Goal: Task Accomplishment & Management: Complete application form

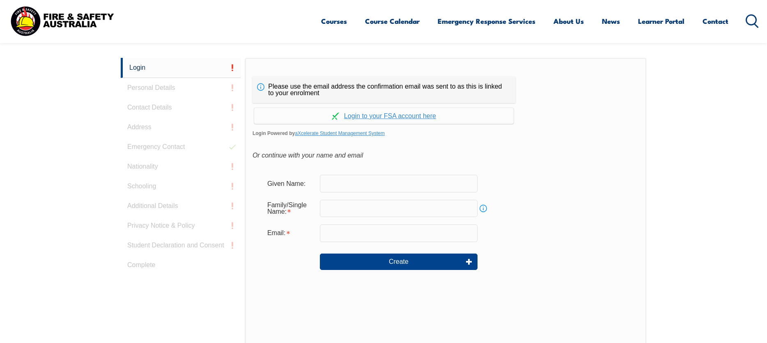
scroll to position [219, 0]
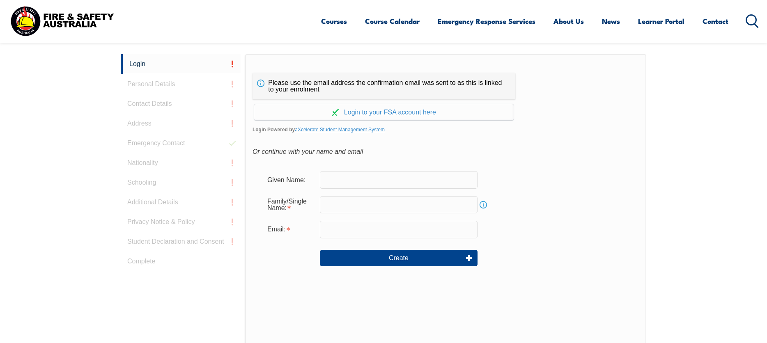
click at [350, 179] on input "text" at bounding box center [399, 179] width 158 height 17
click at [362, 179] on input "text" at bounding box center [399, 179] width 158 height 17
drag, startPoint x: 373, startPoint y: 179, endPoint x: 345, endPoint y: 179, distance: 27.9
click at [345, 179] on input "Kevin Cameron" at bounding box center [399, 179] width 158 height 17
type input "Kevin"
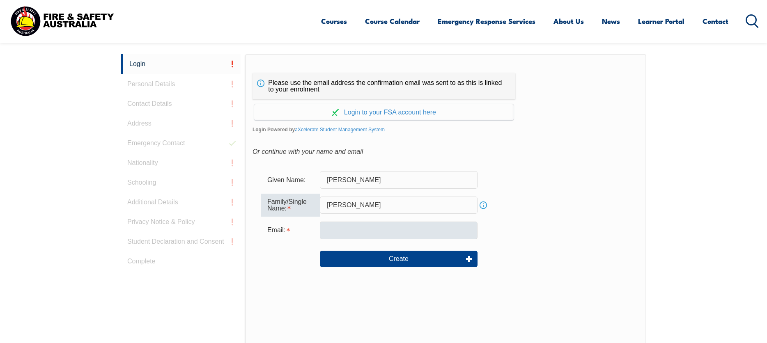
type input "Cameron"
click at [328, 227] on input "email" at bounding box center [399, 230] width 158 height 17
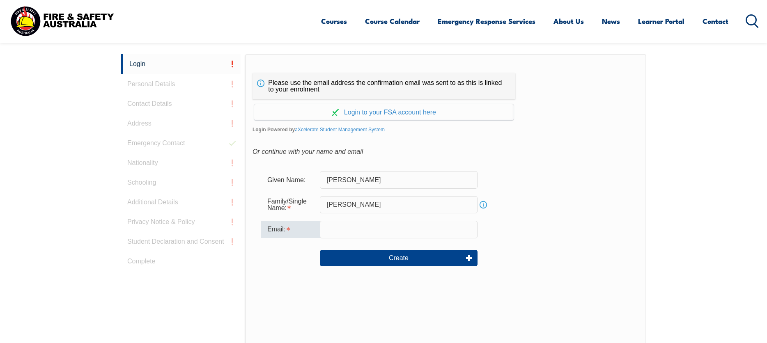
click at [521, 233] on div "Email:" at bounding box center [446, 229] width 370 height 17
click at [362, 228] on input "email" at bounding box center [399, 229] width 158 height 17
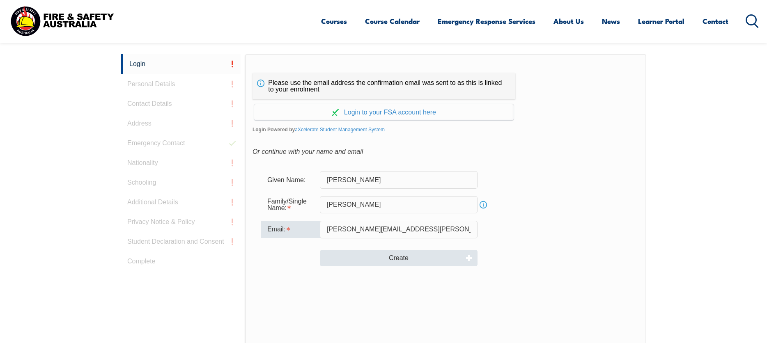
type input "kevin.cameron@sig.biz"
click at [410, 260] on button "Create" at bounding box center [399, 258] width 158 height 16
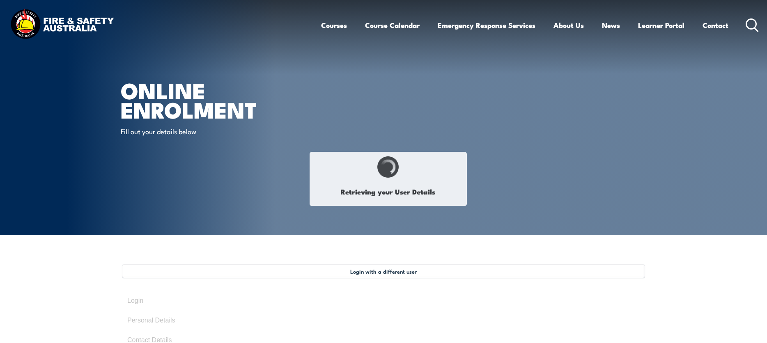
select select "Mr"
type input "Kevin"
type input "Cameron"
type input "February 4, 1962"
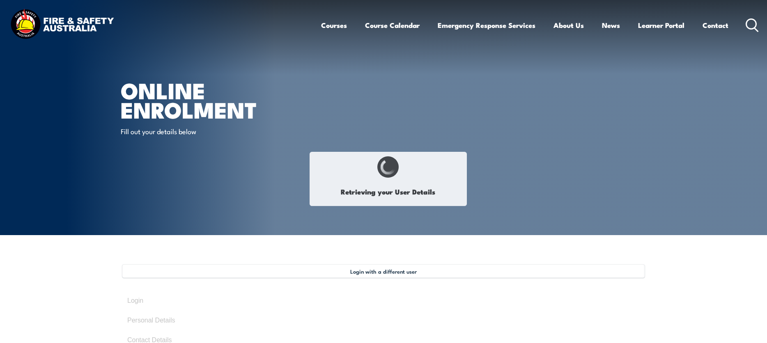
type input "H75Y99QUKU"
select select "M"
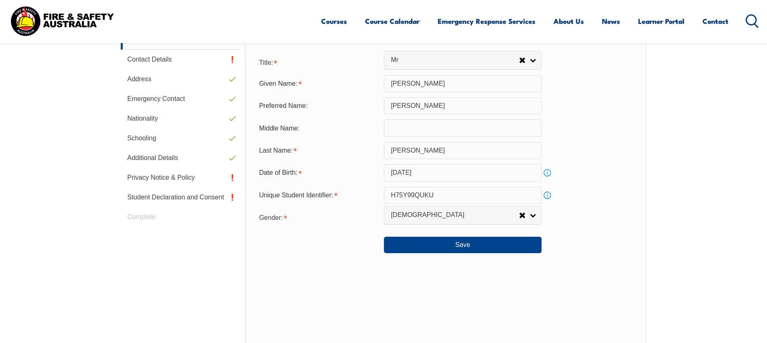
scroll to position [298, 0]
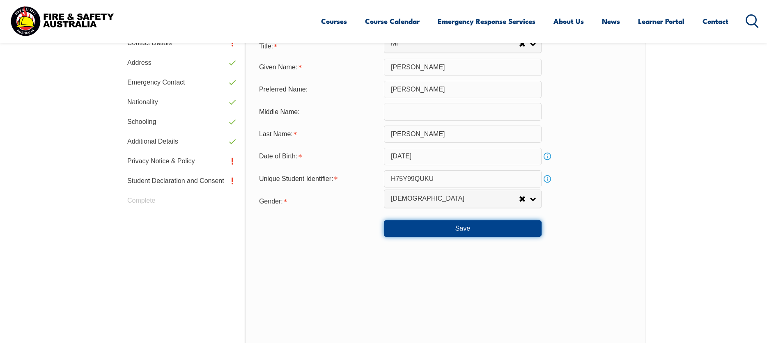
click at [466, 228] on button "Save" at bounding box center [463, 228] width 158 height 16
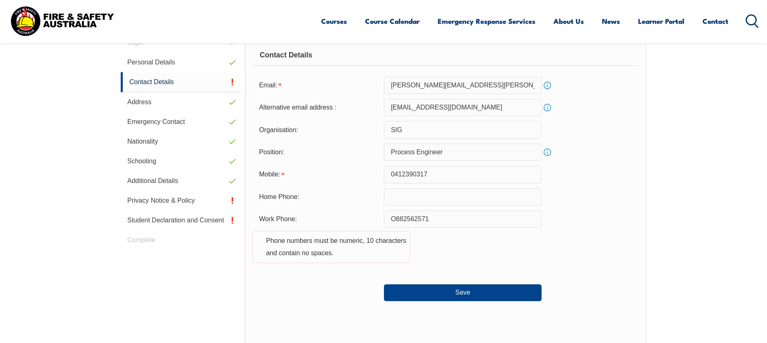
scroll to position [224, 0]
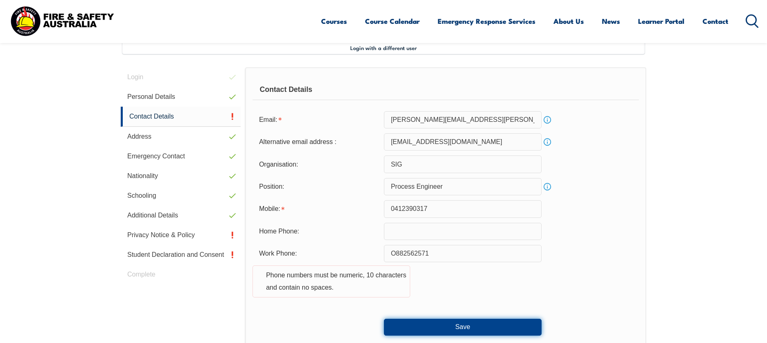
click at [464, 326] on button "Save" at bounding box center [463, 327] width 158 height 16
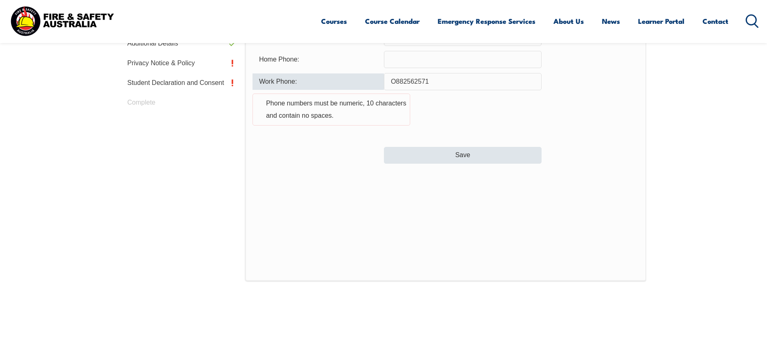
scroll to position [428, 0]
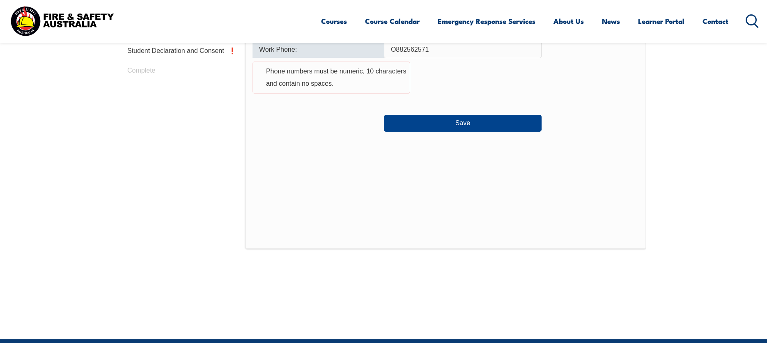
click at [396, 50] on input "O882562571" at bounding box center [463, 49] width 158 height 17
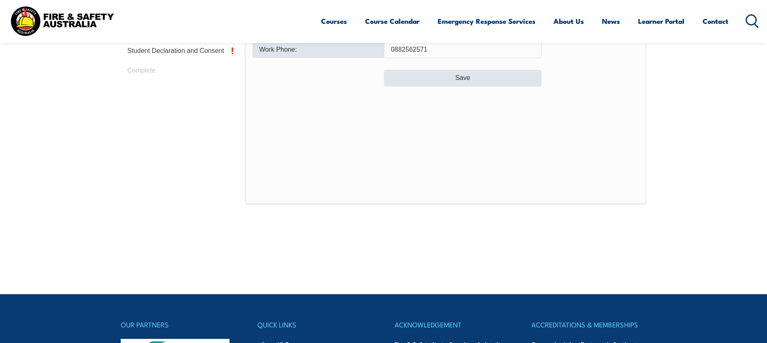
type input "0882562571"
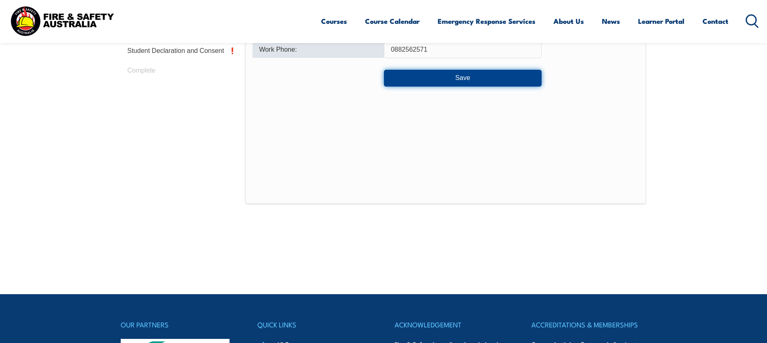
click at [460, 79] on button "Save" at bounding box center [463, 78] width 158 height 16
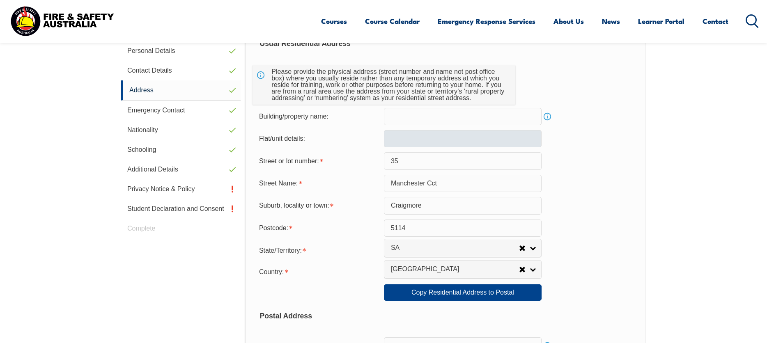
scroll to position [224, 0]
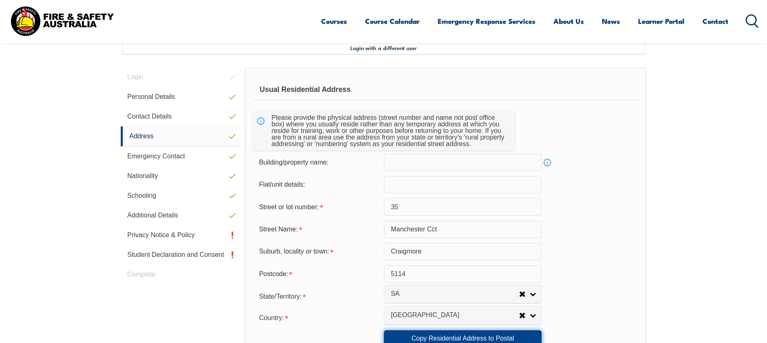
click at [499, 335] on link "Copy Residential Address to Postal" at bounding box center [463, 339] width 158 height 16
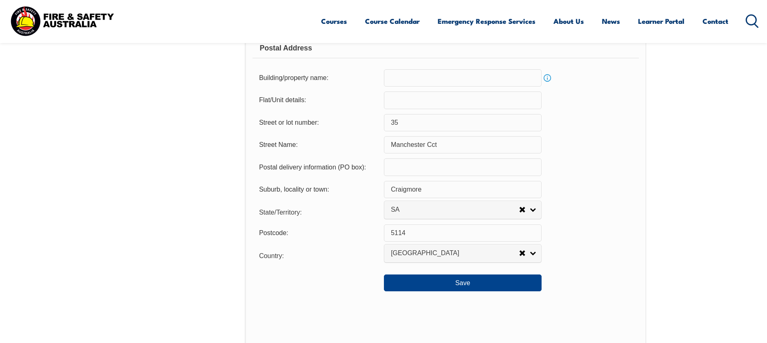
scroll to position [541, 0]
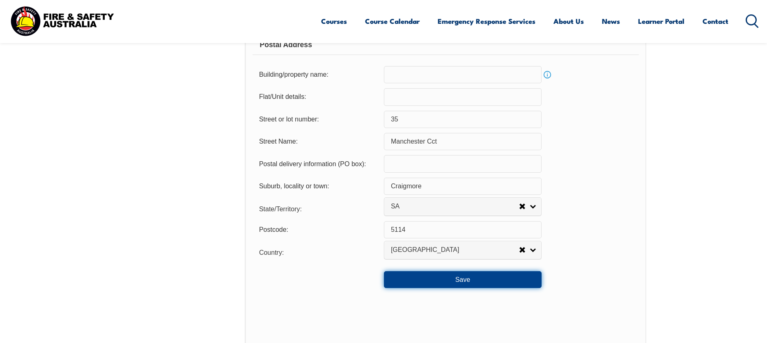
click at [463, 281] on button "Save" at bounding box center [463, 279] width 158 height 16
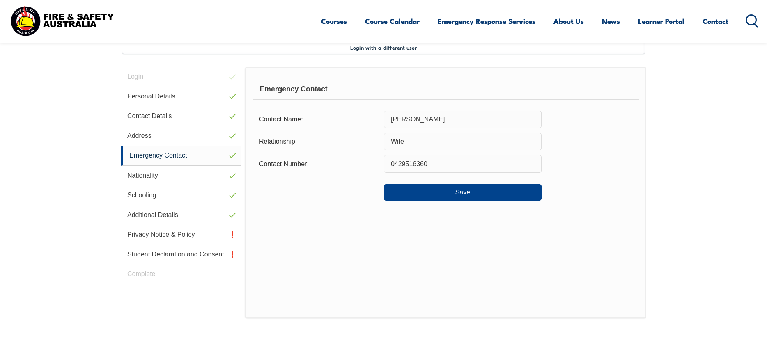
scroll to position [224, 0]
click at [458, 193] on button "Save" at bounding box center [463, 193] width 158 height 16
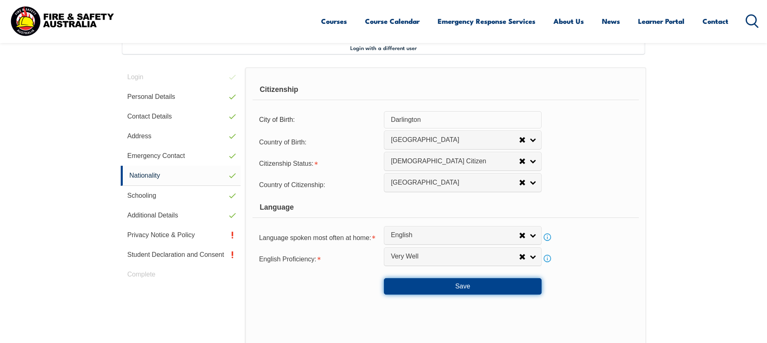
click at [469, 288] on button "Save" at bounding box center [463, 286] width 158 height 16
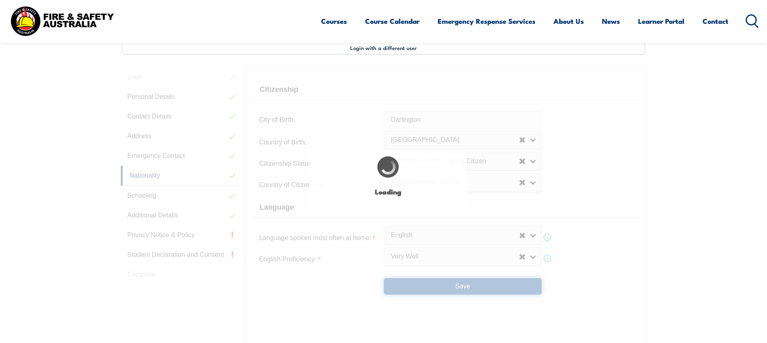
select select "false"
select select "true"
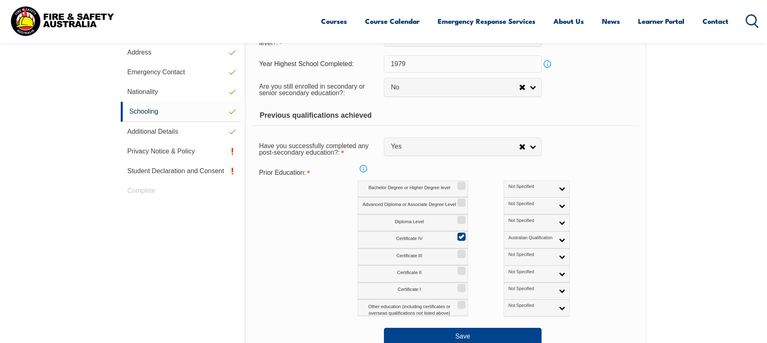
scroll to position [340, 0]
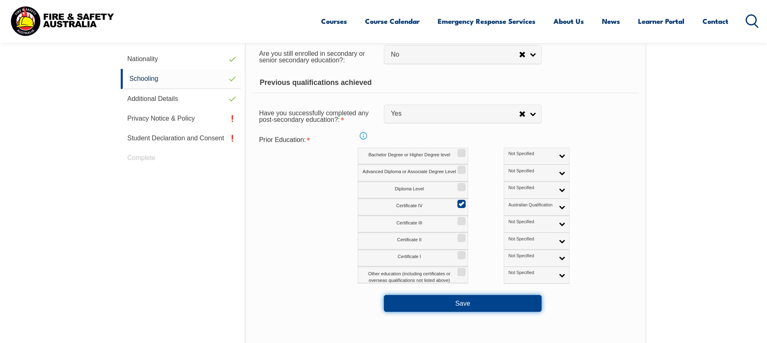
click at [464, 304] on button "Save" at bounding box center [463, 303] width 158 height 16
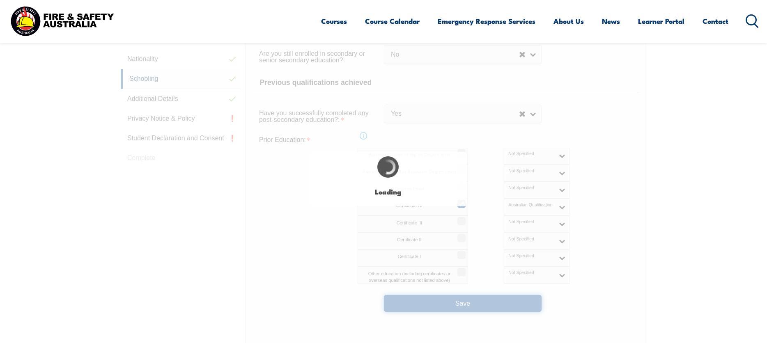
select select "false"
select select "true"
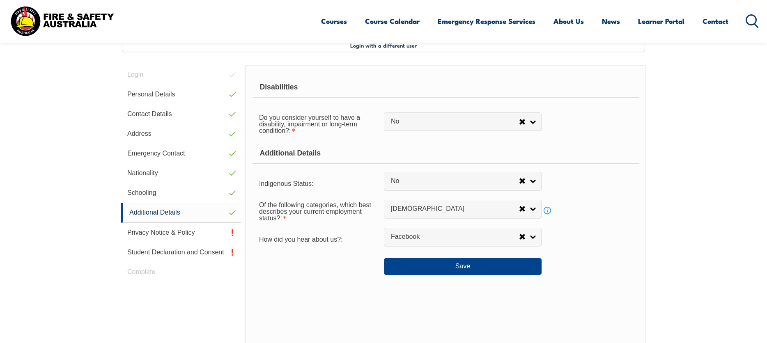
scroll to position [224, 0]
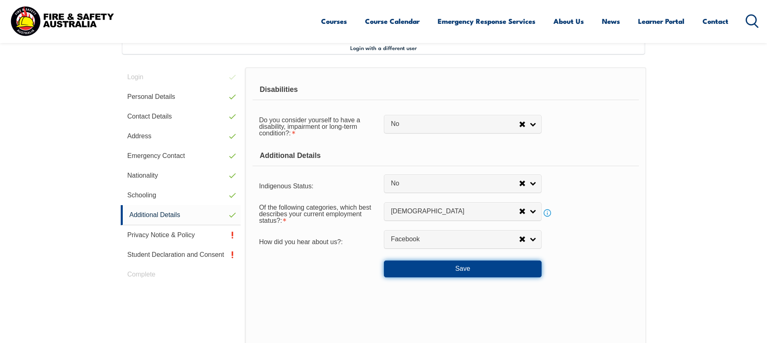
click at [473, 266] on button "Save" at bounding box center [463, 269] width 158 height 16
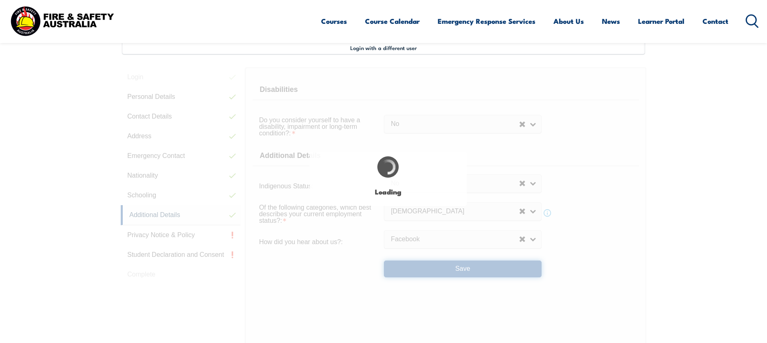
select select "false"
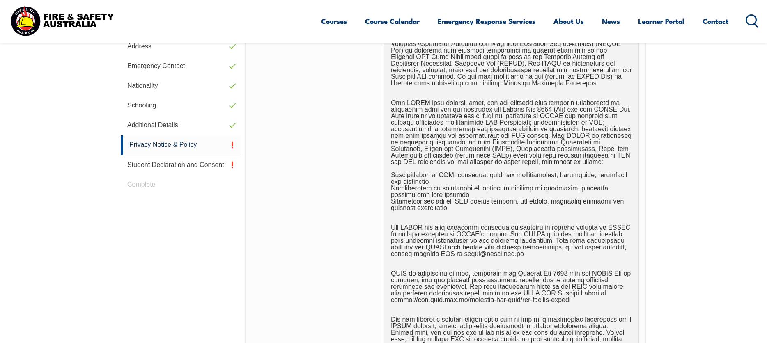
scroll to position [443, 0]
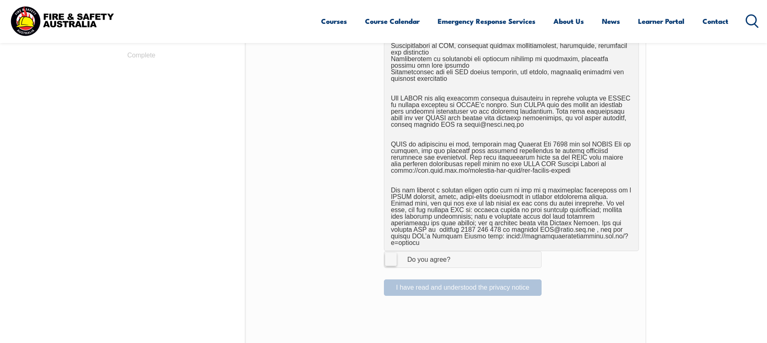
click at [388, 255] on label "I Agree Do you agree?" at bounding box center [463, 259] width 158 height 16
click at [457, 255] on input "I Agree Do you agree?" at bounding box center [464, 260] width 14 height 16
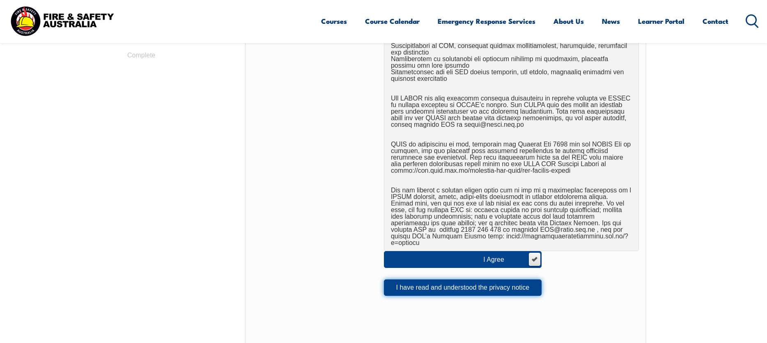
click at [484, 285] on button "I have read and understood the privacy notice" at bounding box center [463, 288] width 158 height 16
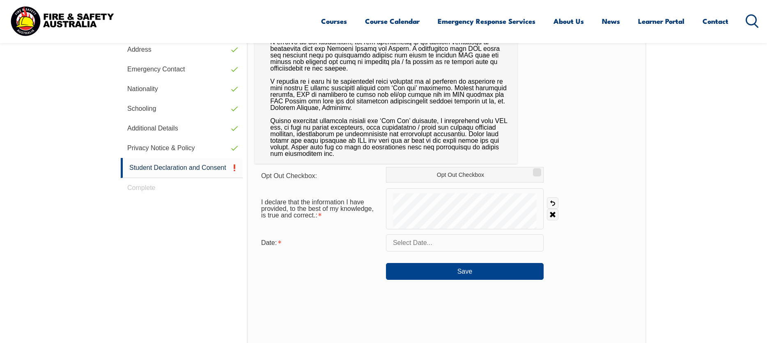
scroll to position [224, 0]
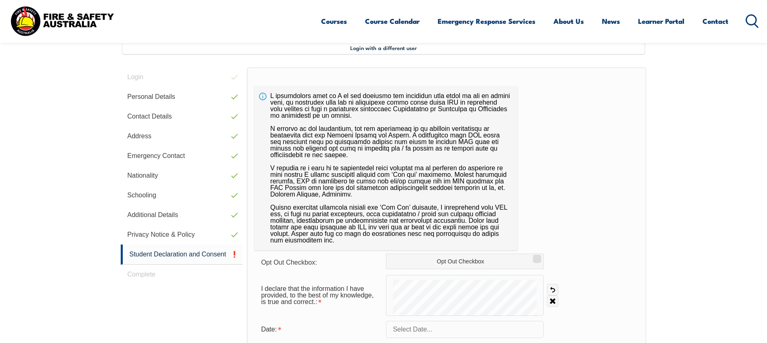
click at [431, 328] on input "text" at bounding box center [465, 329] width 158 height 17
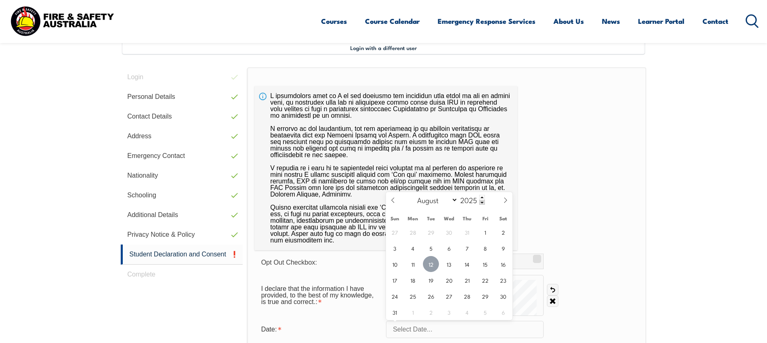
click at [429, 261] on span "12" at bounding box center [431, 264] width 16 height 16
type input "August 12, 2025"
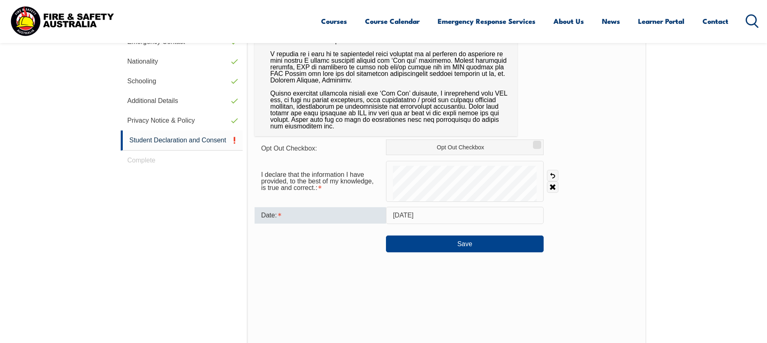
scroll to position [339, 0]
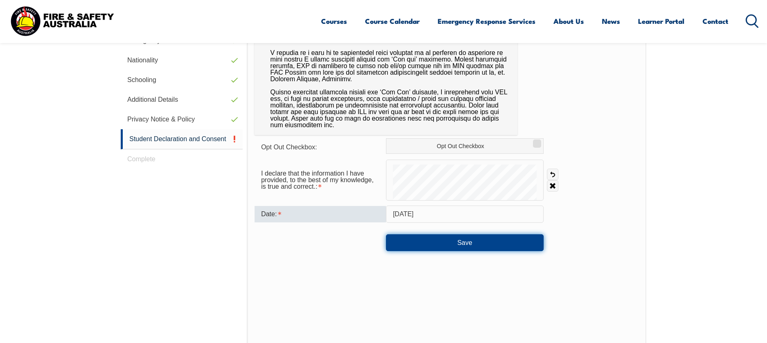
click at [472, 243] on button "Save" at bounding box center [465, 242] width 158 height 16
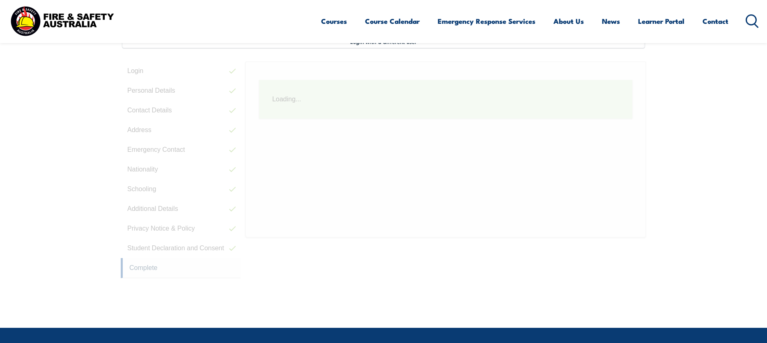
scroll to position [224, 0]
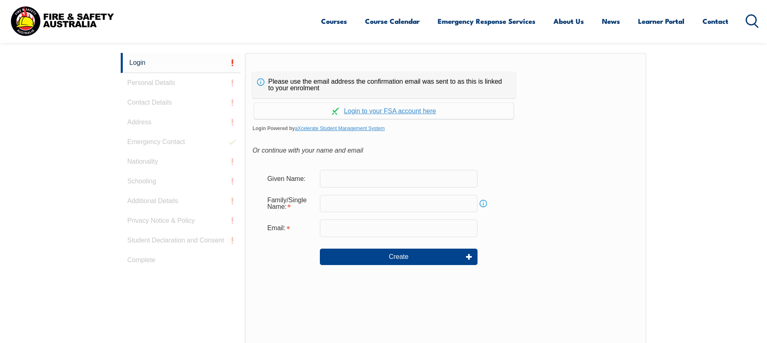
scroll to position [232, 0]
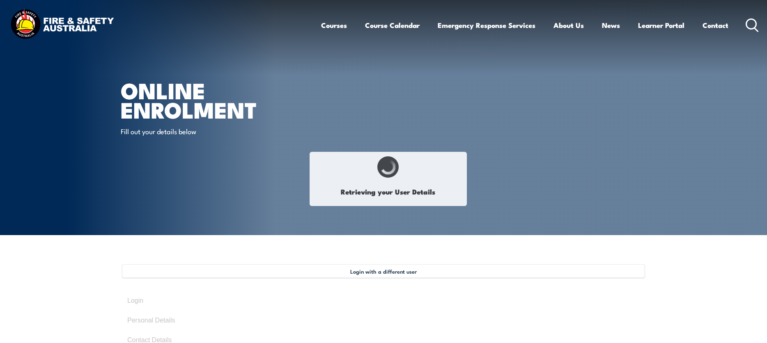
select select "Mr"
type input "Kevin"
type input "Cameron"
type input "February 4, 1962"
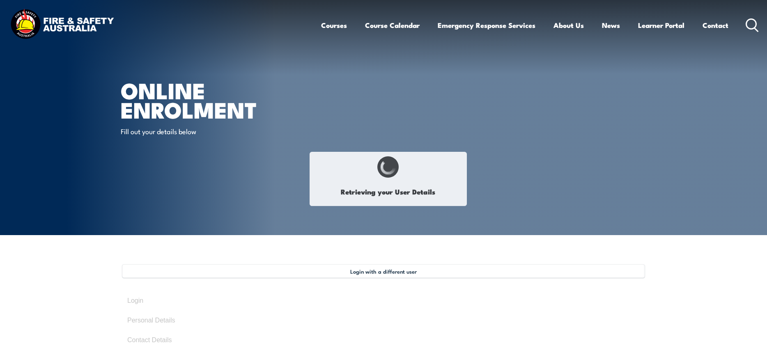
type input "H75Y99QUKU"
select select "M"
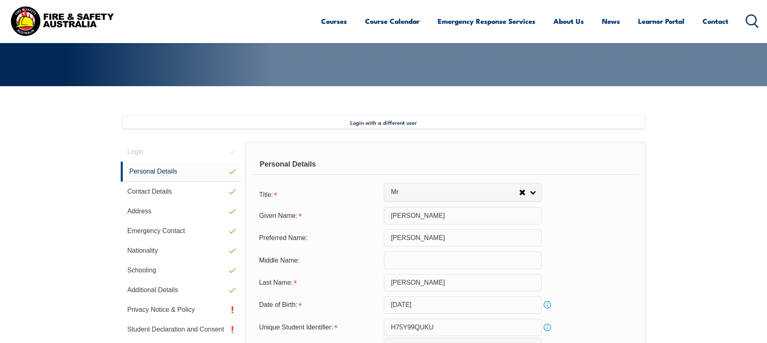
scroll to position [224, 0]
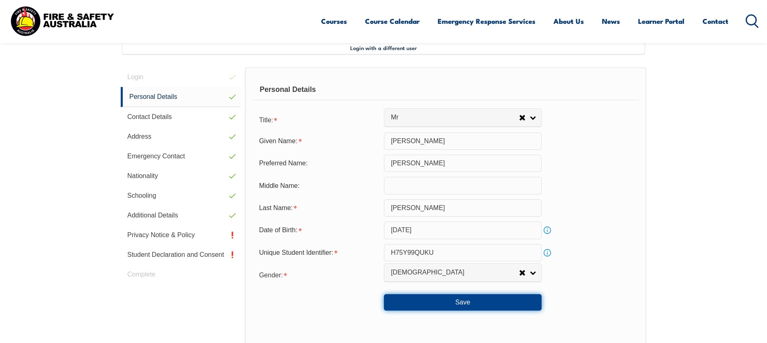
click at [472, 303] on button "Save" at bounding box center [463, 302] width 158 height 16
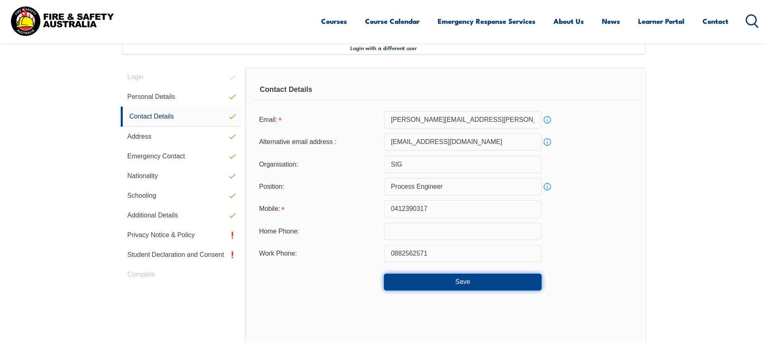
click at [463, 280] on button "Save" at bounding box center [463, 282] width 158 height 16
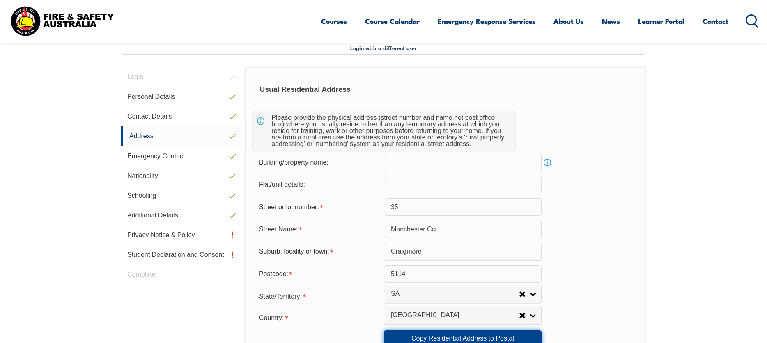
click at [484, 337] on link "Copy Residential Address to Postal" at bounding box center [463, 339] width 158 height 16
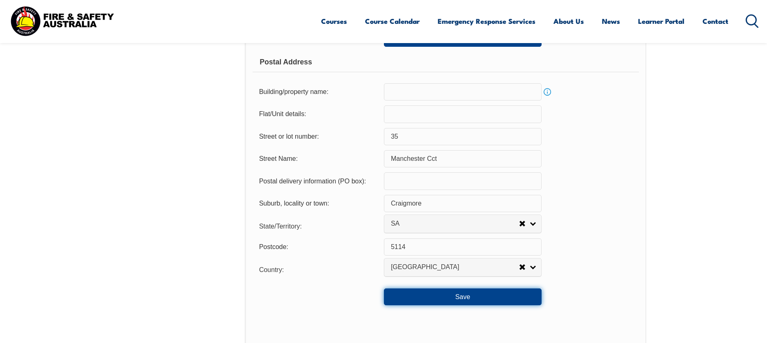
click at [469, 297] on button "Save" at bounding box center [463, 297] width 158 height 16
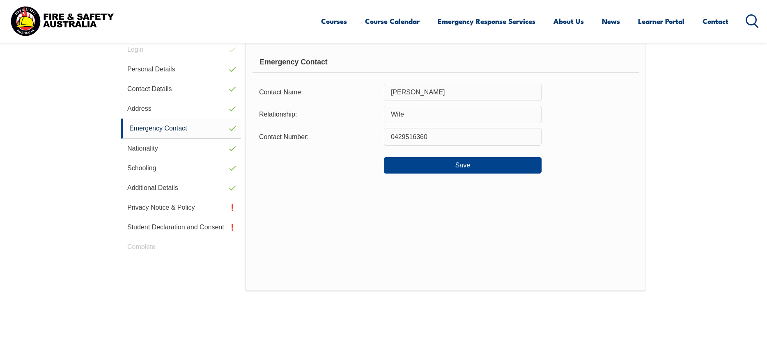
scroll to position [224, 0]
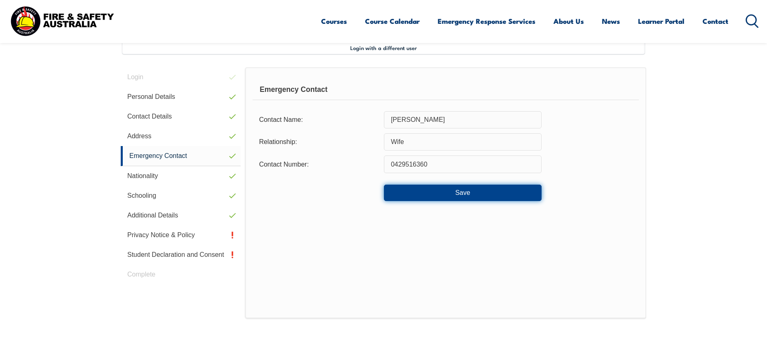
click at [468, 189] on button "Save" at bounding box center [463, 193] width 158 height 16
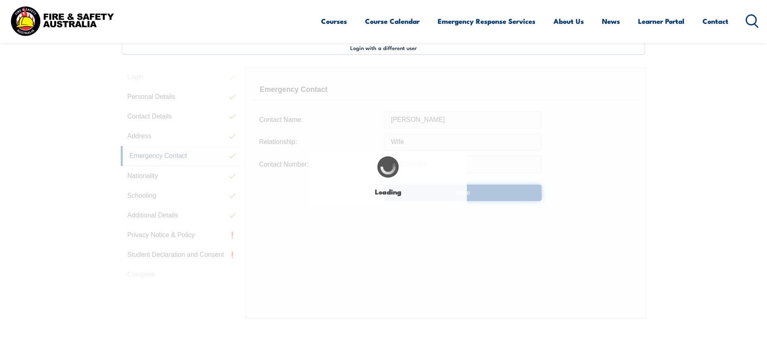
select select "false"
select select "true"
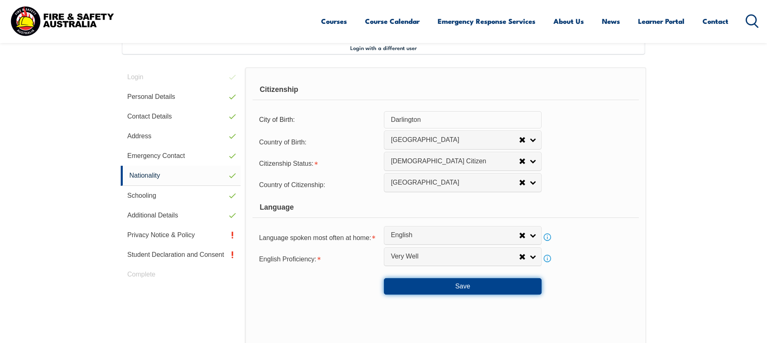
click at [456, 286] on button "Save" at bounding box center [463, 286] width 158 height 16
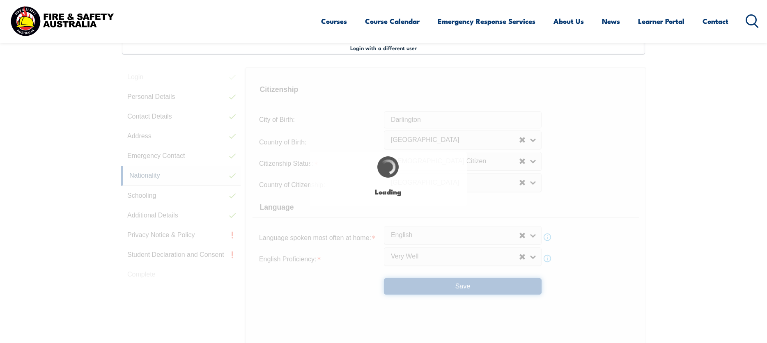
select select "false"
select select "true"
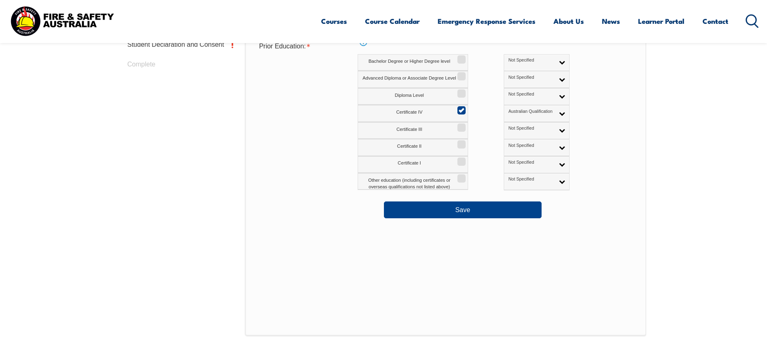
scroll to position [441, 0]
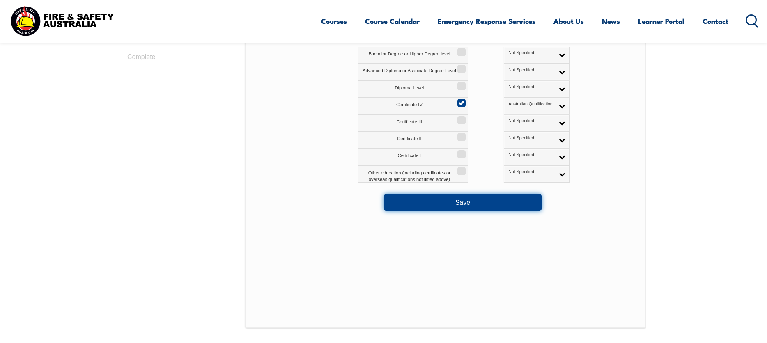
click at [483, 202] on button "Save" at bounding box center [463, 202] width 158 height 16
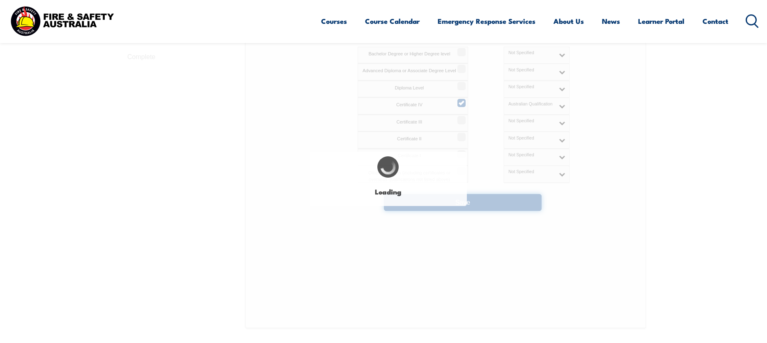
select select "false"
select select "true"
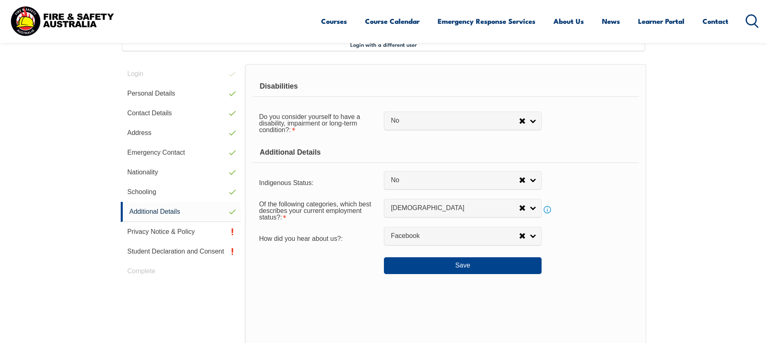
scroll to position [224, 0]
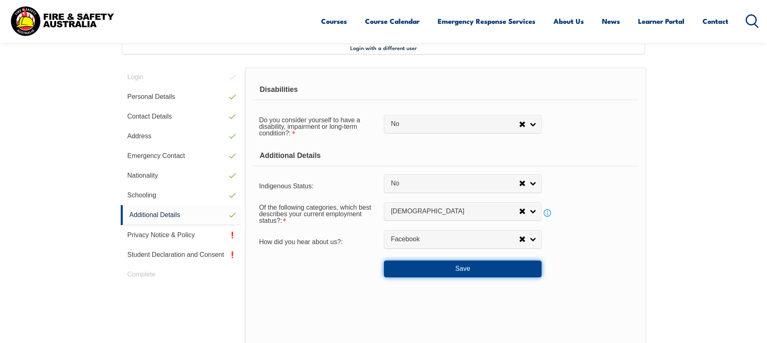
click at [464, 269] on button "Save" at bounding box center [463, 269] width 158 height 16
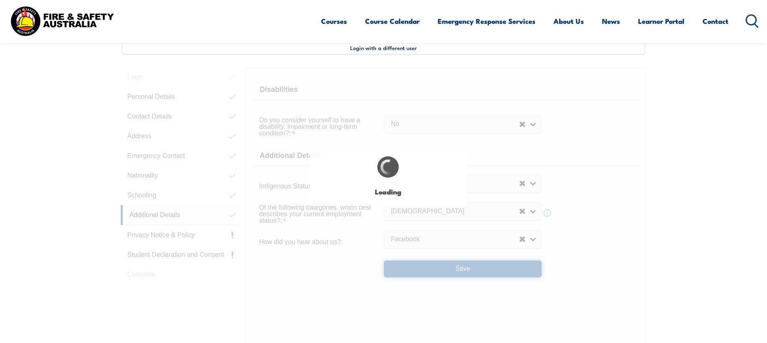
select select "false"
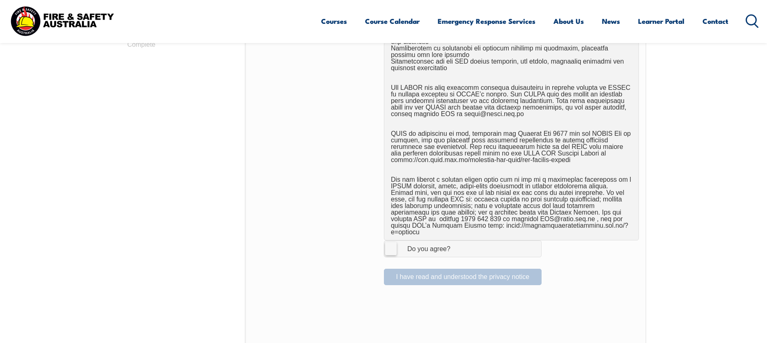
scroll to position [469, 0]
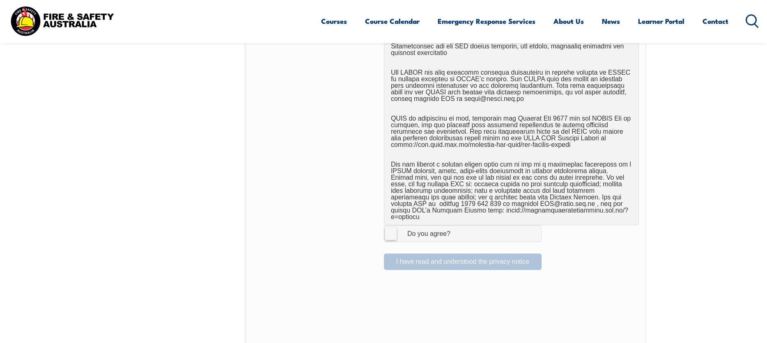
click at [393, 225] on label "I Agree Do you agree?" at bounding box center [463, 233] width 158 height 16
click at [457, 226] on input "I Agree Do you agree?" at bounding box center [464, 234] width 14 height 16
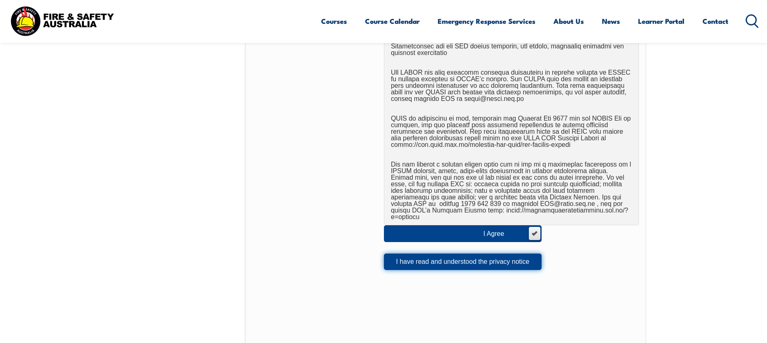
click at [443, 254] on button "I have read and understood the privacy notice" at bounding box center [463, 262] width 158 height 16
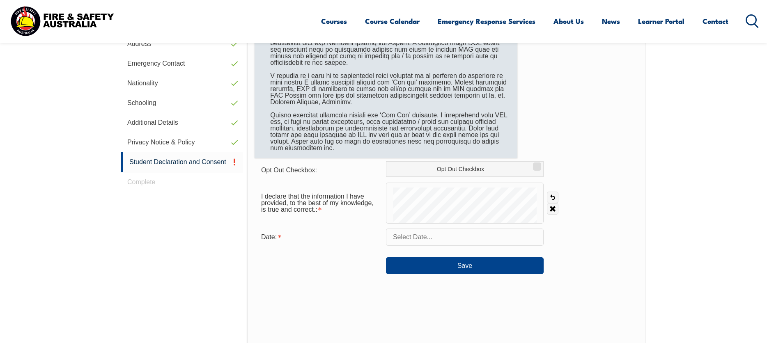
scroll to position [224, 0]
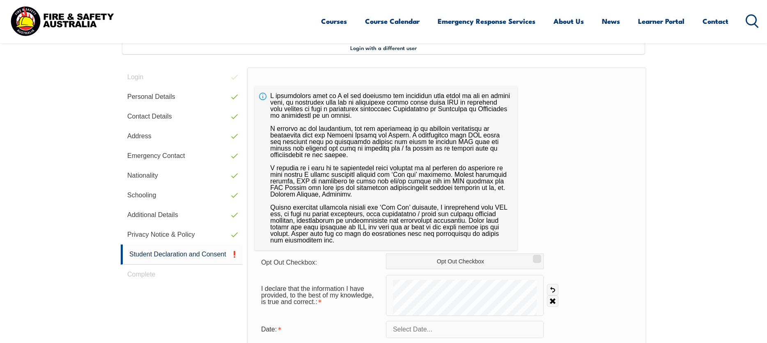
click at [415, 330] on input "text" at bounding box center [465, 329] width 158 height 17
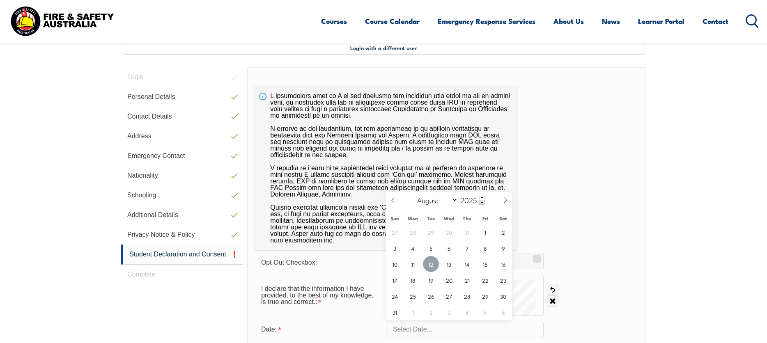
click at [431, 267] on span "12" at bounding box center [431, 264] width 16 height 16
type input "August 12, 2025"
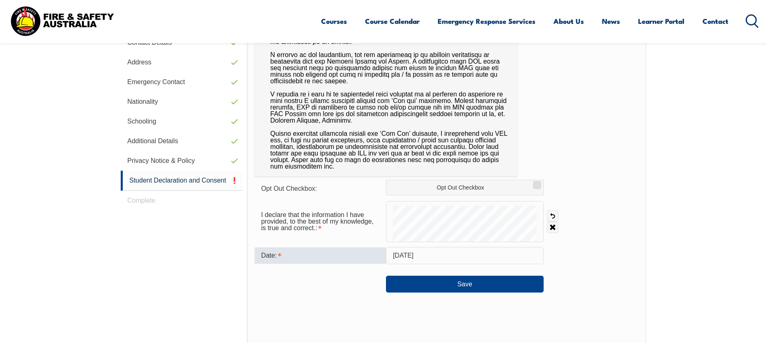
scroll to position [300, 0]
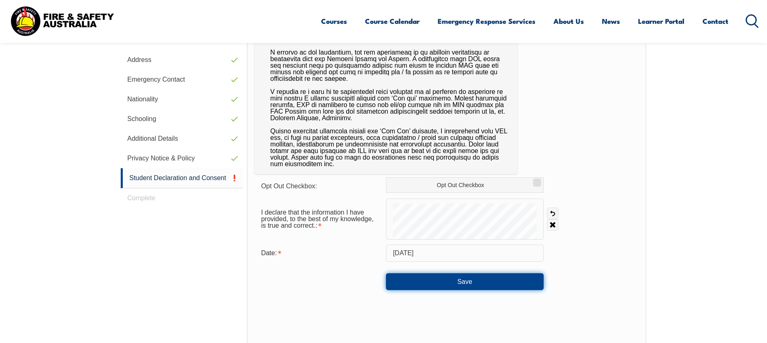
click at [461, 285] on button "Save" at bounding box center [465, 281] width 158 height 16
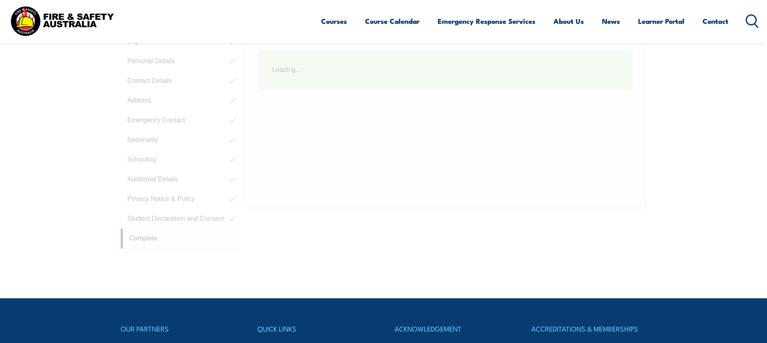
scroll to position [224, 0]
